Goal: Transaction & Acquisition: Book appointment/travel/reservation

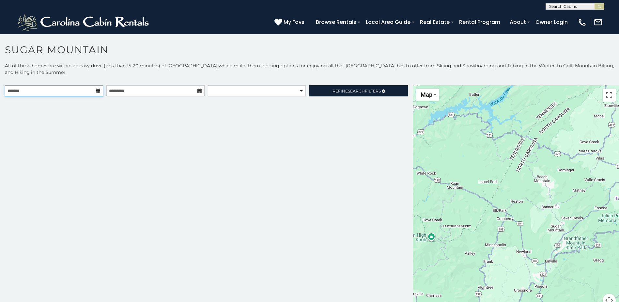
click at [73, 91] on input "text" at bounding box center [54, 90] width 98 height 11
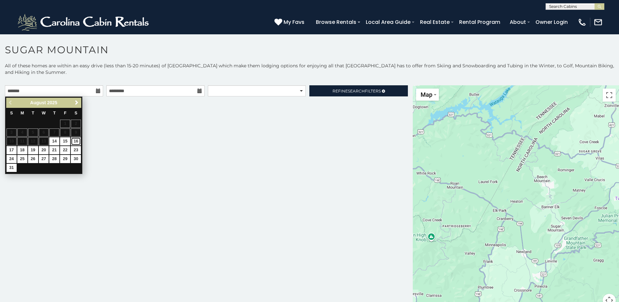
click at [76, 138] on link "16" at bounding box center [76, 141] width 10 height 8
type input "**********"
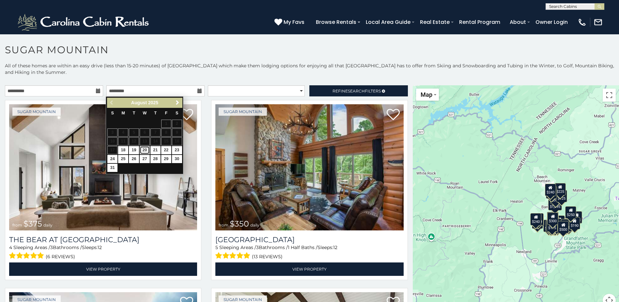
click at [146, 152] on link "20" at bounding box center [145, 150] width 10 height 8
type input "**********"
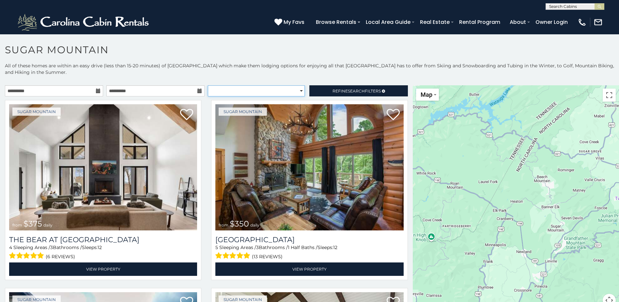
click at [270, 91] on select "**********" at bounding box center [256, 90] width 97 height 11
click at [320, 91] on link "Refine Search Filters" at bounding box center [358, 90] width 98 height 11
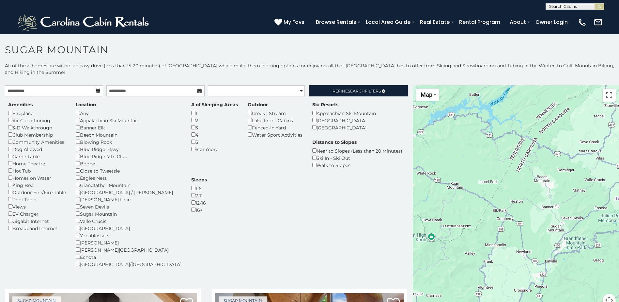
click at [77, 115] on div "Any" at bounding box center [129, 112] width 106 height 7
click at [339, 90] on span "Refine Search Filters" at bounding box center [357, 90] width 48 height 5
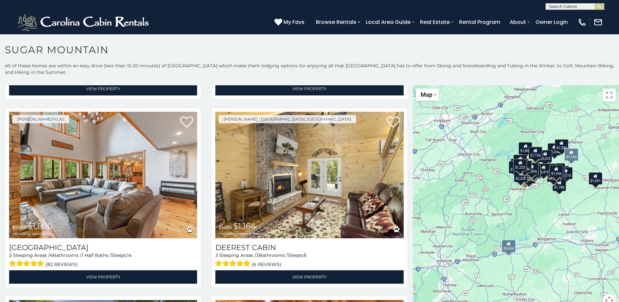
scroll to position [2415, 0]
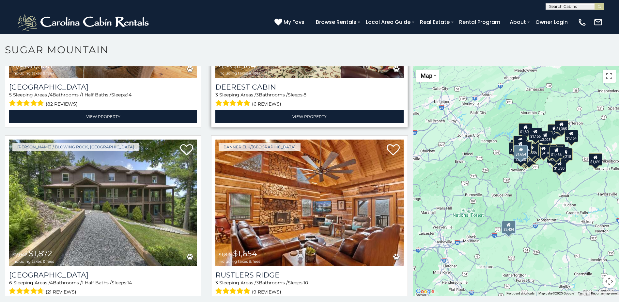
scroll to position [4, 0]
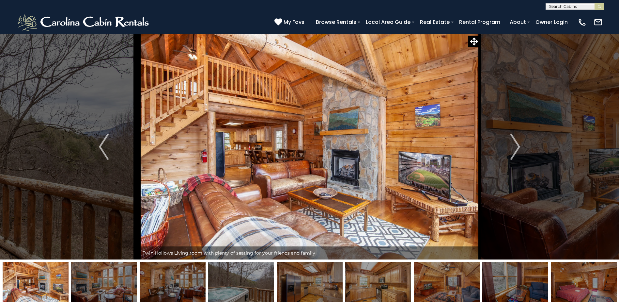
click at [249, 286] on img at bounding box center [241, 282] width 66 height 41
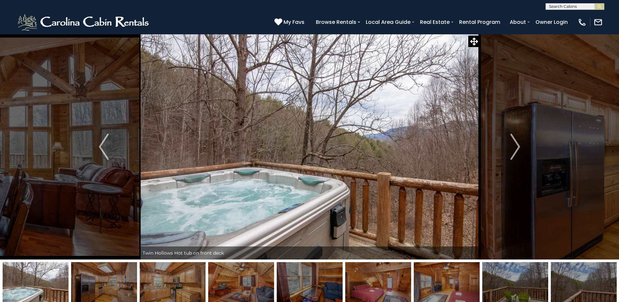
click at [451, 291] on img at bounding box center [447, 282] width 66 height 41
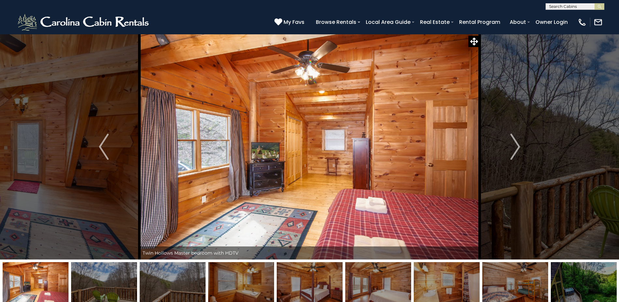
click at [566, 292] on img at bounding box center [584, 282] width 66 height 41
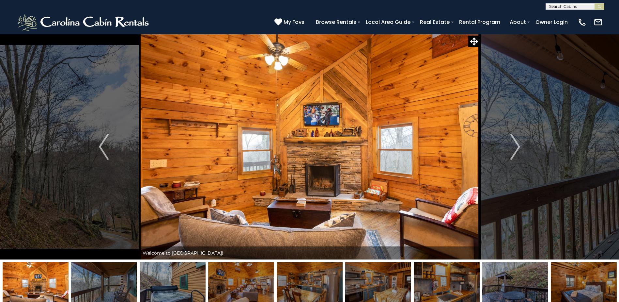
click at [592, 293] on img at bounding box center [584, 282] width 66 height 41
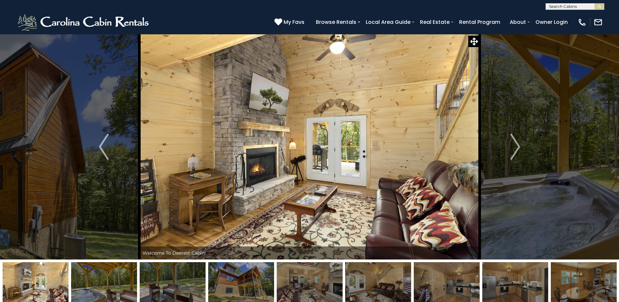
click at [102, 290] on img at bounding box center [104, 282] width 66 height 41
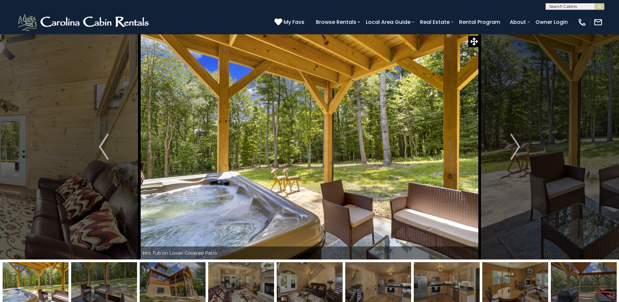
click at [129, 288] on img at bounding box center [104, 282] width 66 height 41
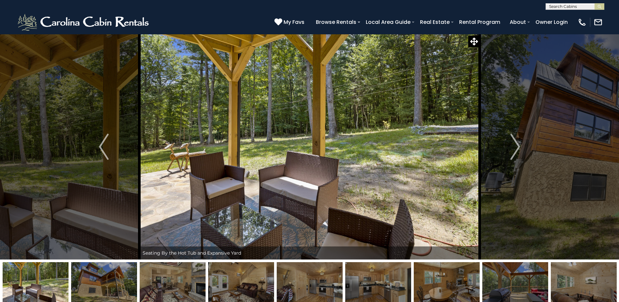
click at [130, 287] on img at bounding box center [104, 282] width 66 height 41
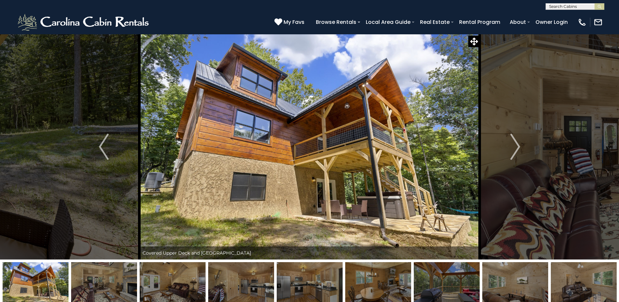
click at [384, 282] on img at bounding box center [378, 282] width 66 height 41
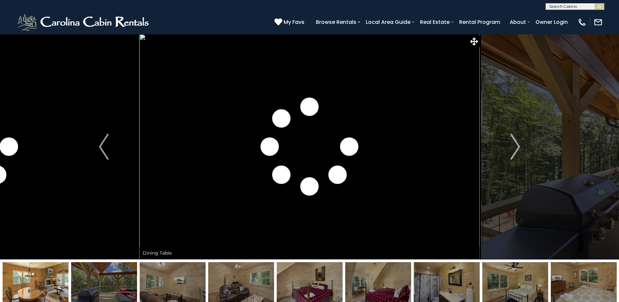
click at [115, 288] on img at bounding box center [104, 282] width 66 height 41
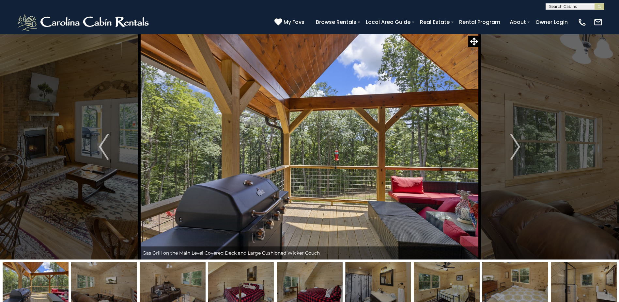
click at [568, 288] on img at bounding box center [584, 282] width 66 height 41
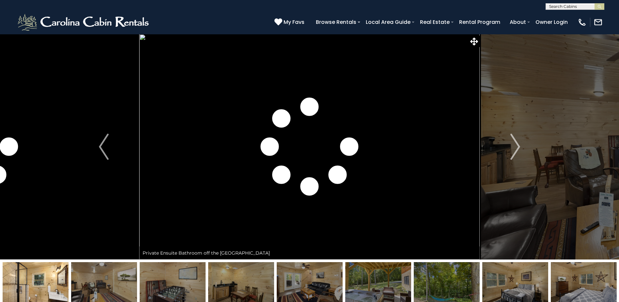
click at [366, 283] on img at bounding box center [378, 282] width 66 height 41
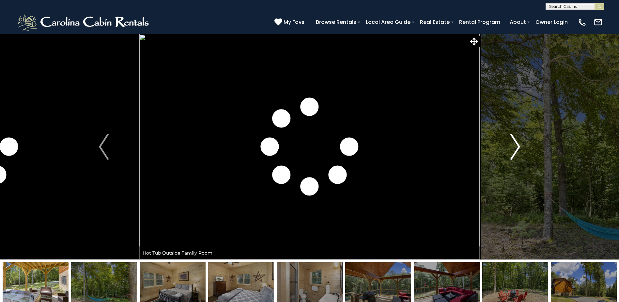
click at [509, 155] on button "Next" at bounding box center [515, 146] width 71 height 225
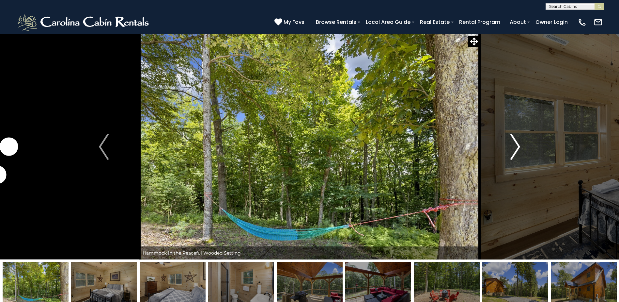
click at [509, 155] on button "Next" at bounding box center [515, 146] width 71 height 225
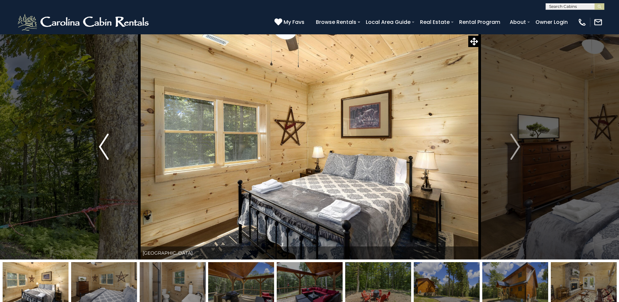
click at [103, 146] on img "Previous" at bounding box center [104, 146] width 10 height 26
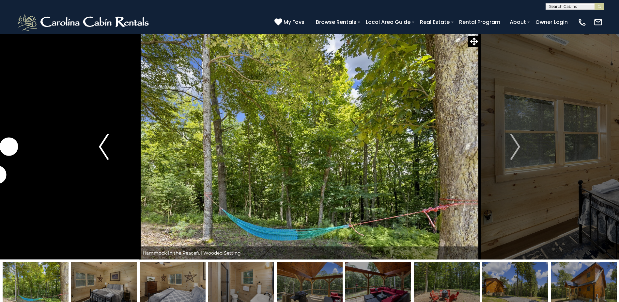
click at [103, 146] on img "Previous" at bounding box center [104, 146] width 10 height 26
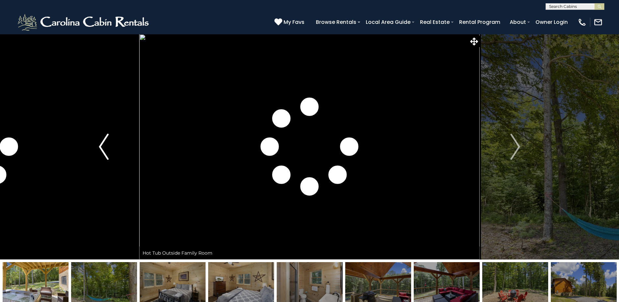
click at [103, 146] on img "Previous" at bounding box center [104, 146] width 10 height 26
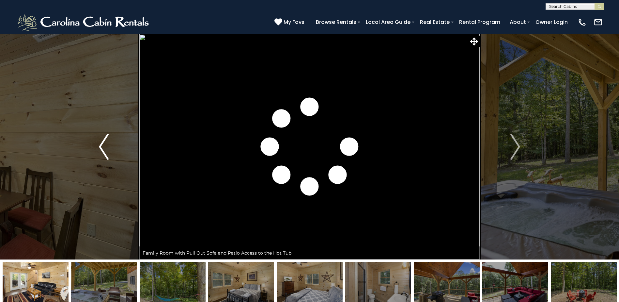
click at [103, 146] on img "Previous" at bounding box center [104, 146] width 10 height 26
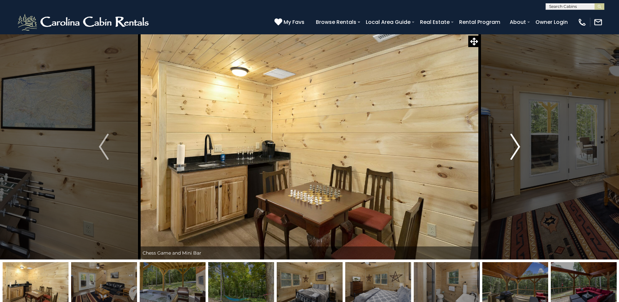
click at [507, 153] on button "Next" at bounding box center [515, 146] width 71 height 225
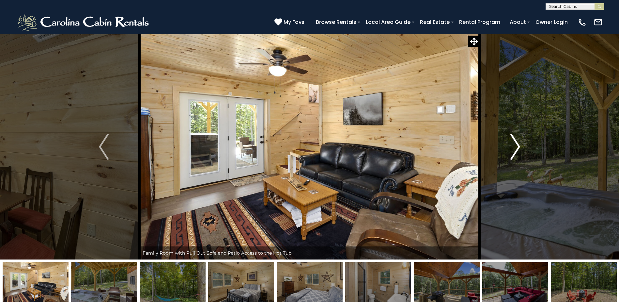
click at [509, 153] on button "Next" at bounding box center [515, 146] width 71 height 225
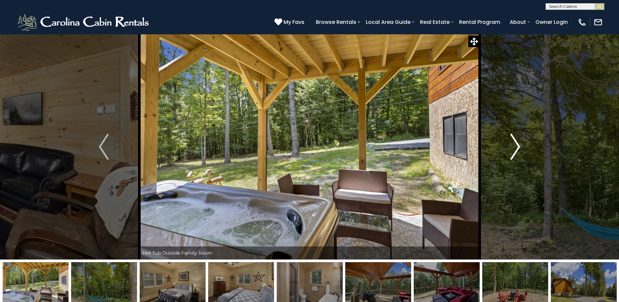
click at [509, 153] on button "Next" at bounding box center [515, 146] width 71 height 225
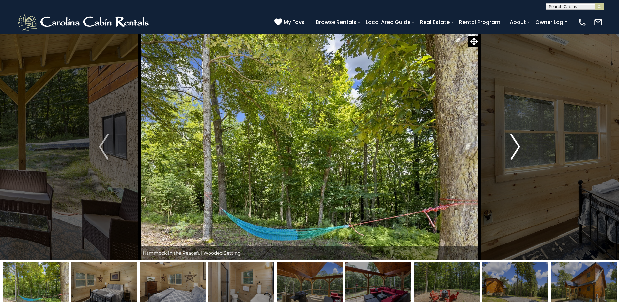
click at [509, 153] on button "Next" at bounding box center [515, 146] width 71 height 225
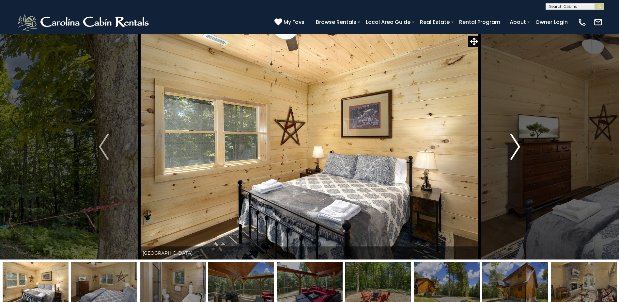
click at [509, 153] on button "Next" at bounding box center [515, 146] width 71 height 225
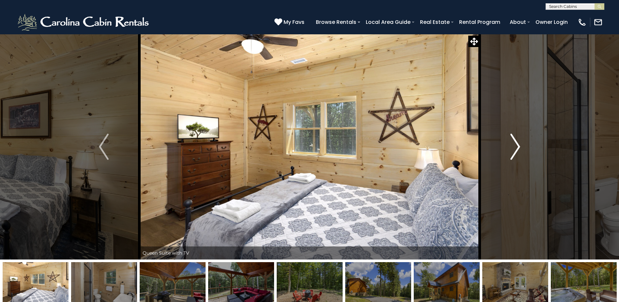
click at [509, 153] on button "Next" at bounding box center [515, 146] width 71 height 225
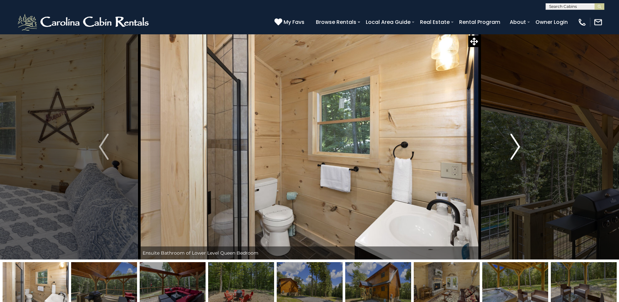
click at [509, 153] on button "Next" at bounding box center [515, 146] width 71 height 225
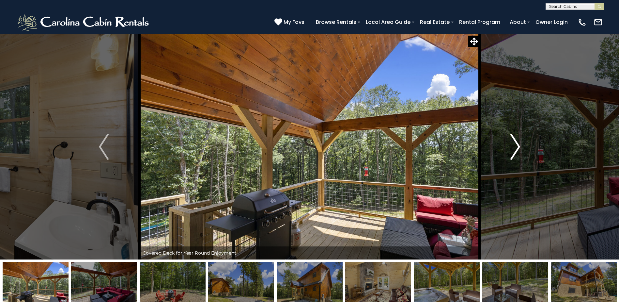
click at [509, 153] on button "Next" at bounding box center [515, 146] width 71 height 225
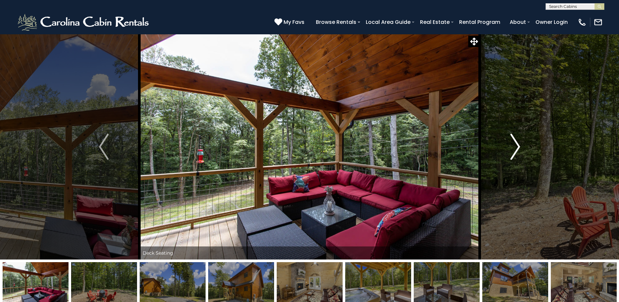
click at [509, 153] on button "Next" at bounding box center [515, 146] width 71 height 225
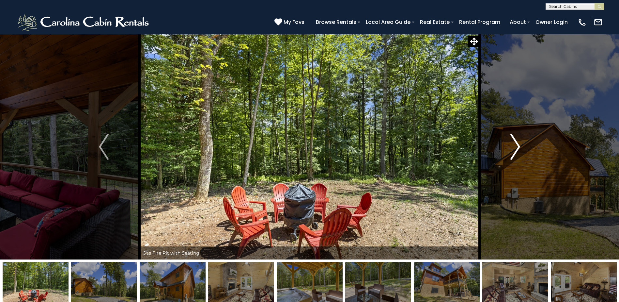
click at [510, 153] on img "Next" at bounding box center [515, 146] width 10 height 26
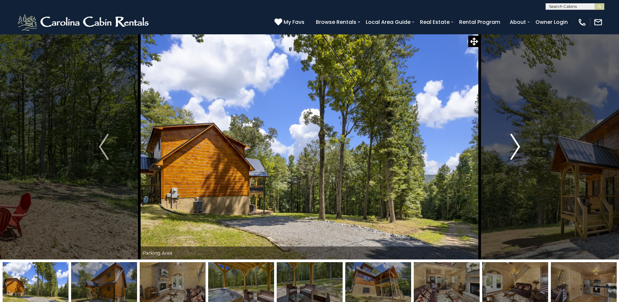
click at [510, 153] on img "Next" at bounding box center [515, 146] width 10 height 26
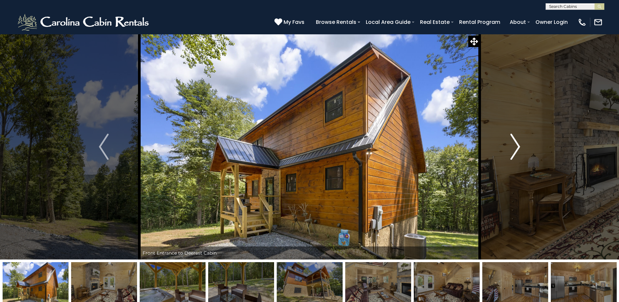
click at [510, 153] on img "Next" at bounding box center [515, 146] width 10 height 26
